Goal: Information Seeking & Learning: Learn about a topic

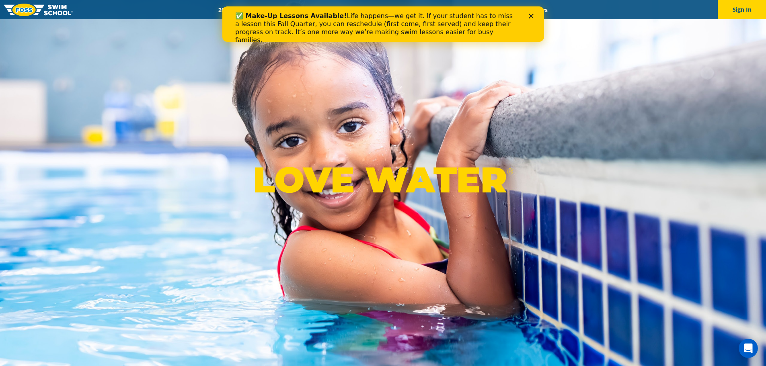
click at [523, 11] on div "✅ Make-Up Lessons Available! Life happens—we get it. If your student has to mis…" at bounding box center [379, 28] width 289 height 37
click at [532, 18] on polygon "Close" at bounding box center [530, 16] width 5 height 5
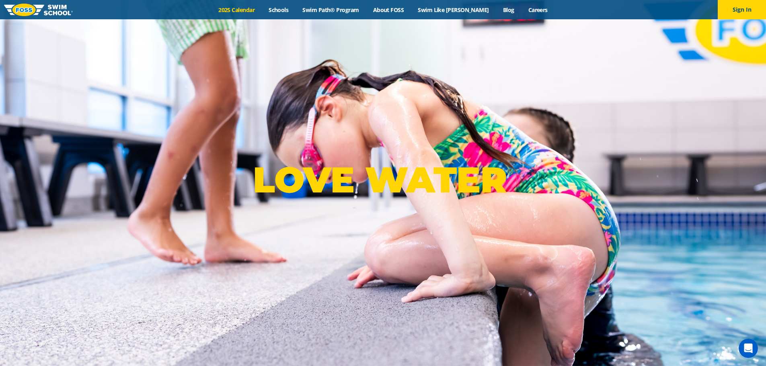
click at [256, 10] on link "2025 Calendar" at bounding box center [236, 10] width 50 height 8
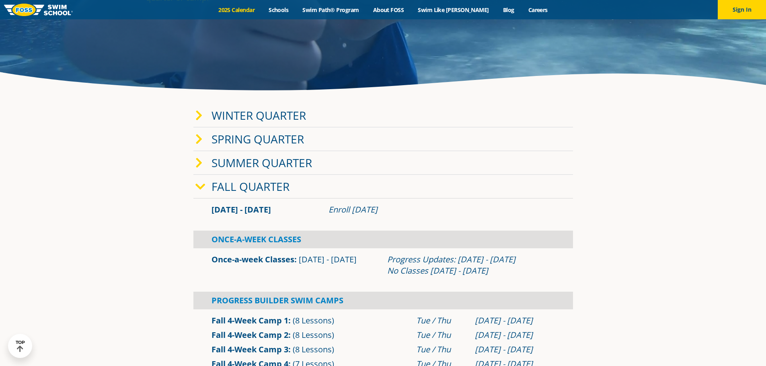
scroll to position [161, 0]
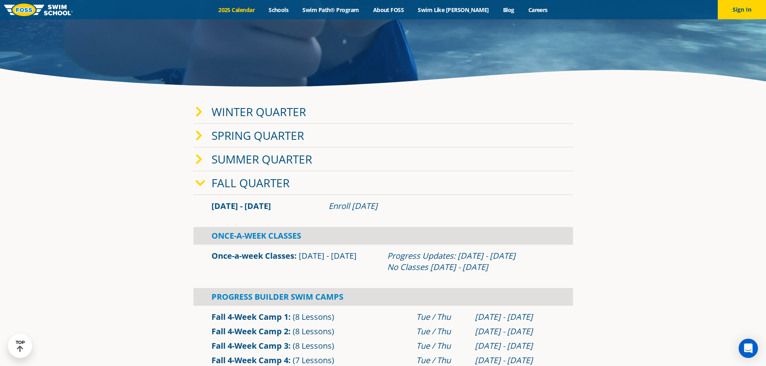
click at [238, 182] on link "Fall Quarter" at bounding box center [250, 182] width 78 height 15
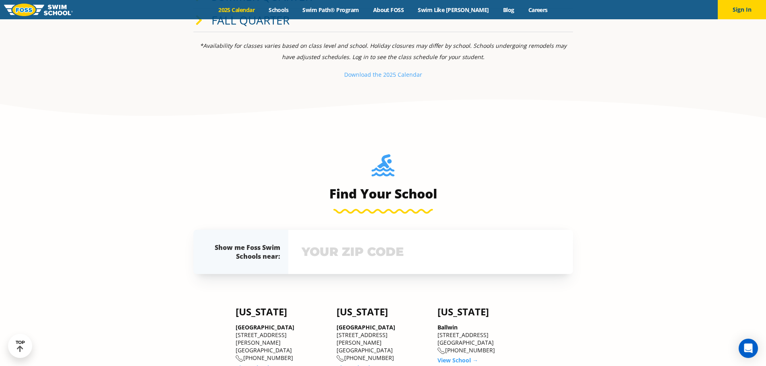
scroll to position [201, 0]
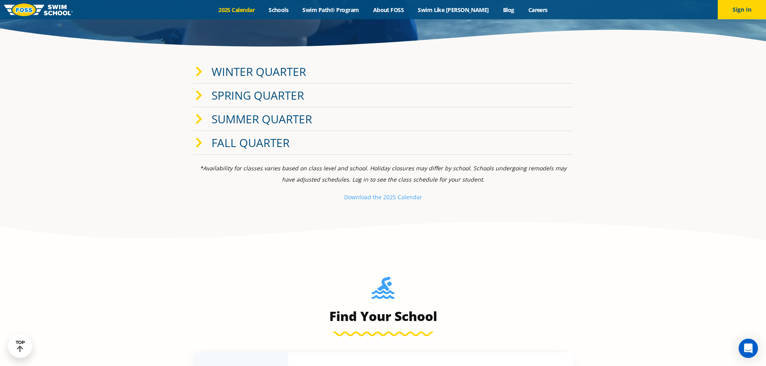
click at [240, 66] on link "Winter Quarter" at bounding box center [258, 71] width 94 height 15
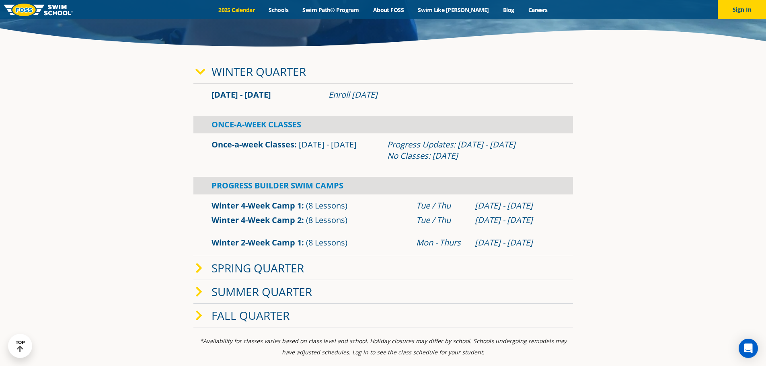
click at [233, 318] on link "Fall Quarter" at bounding box center [250, 315] width 78 height 15
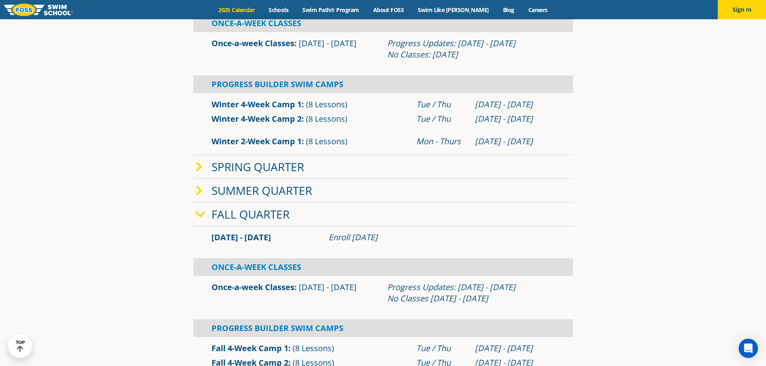
scroll to position [322, 0]
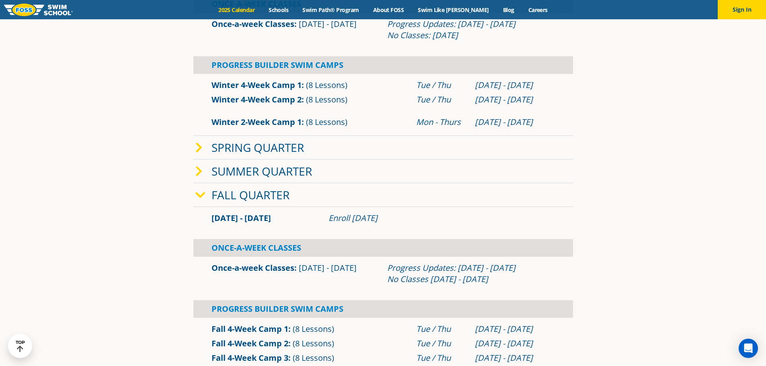
click at [272, 123] on link "Winter 2-Week Camp 1" at bounding box center [256, 122] width 90 height 11
